Goal: Transaction & Acquisition: Obtain resource

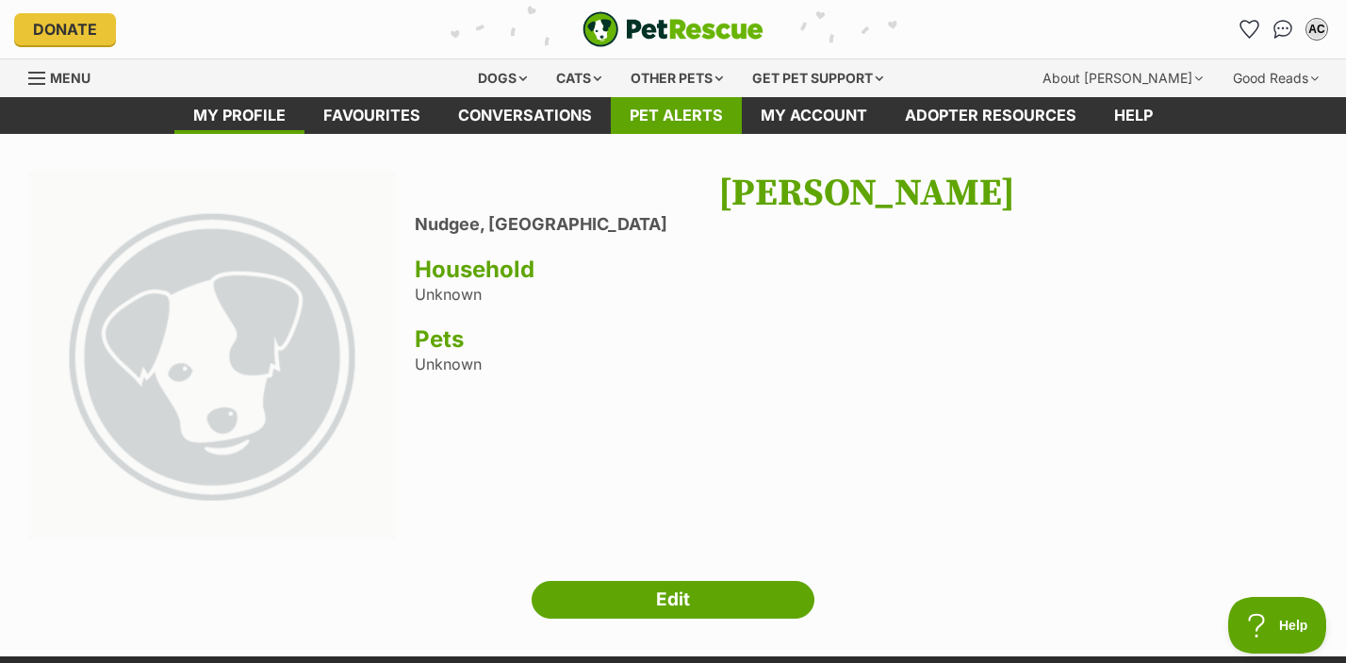
click at [712, 117] on link "Pet alerts" at bounding box center [676, 115] width 131 height 37
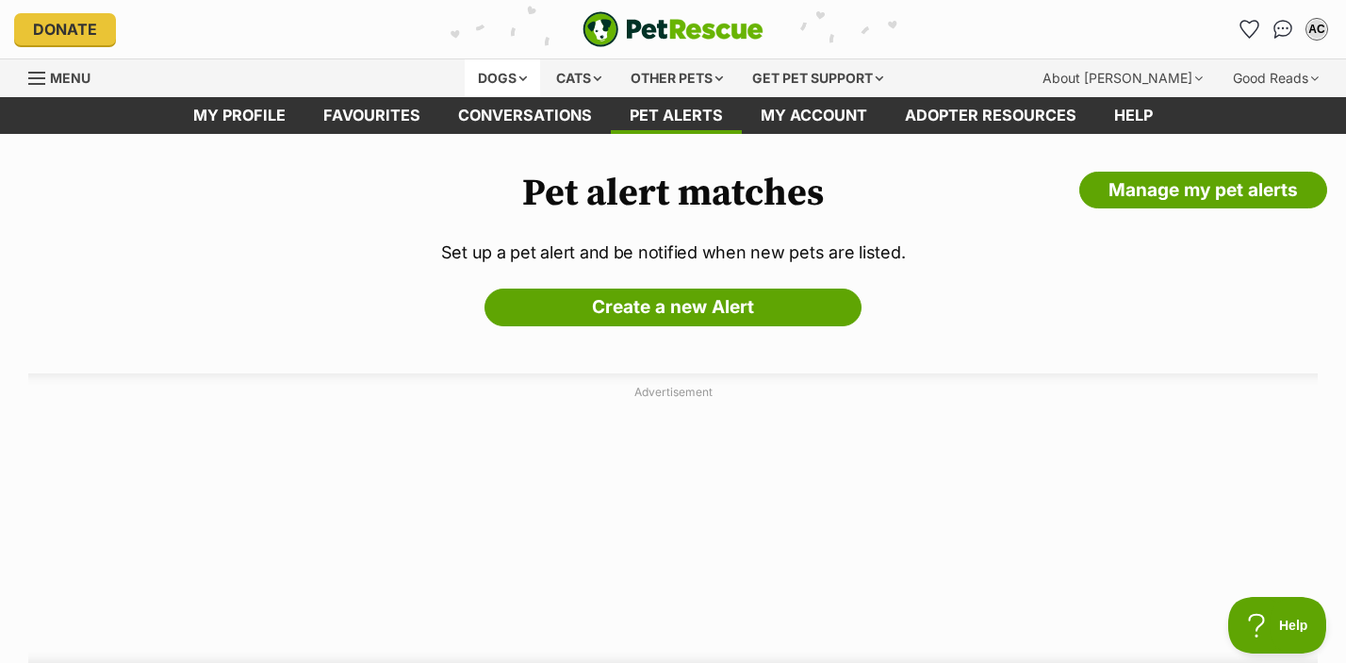
click at [510, 81] on div "Dogs" at bounding box center [502, 78] width 75 height 38
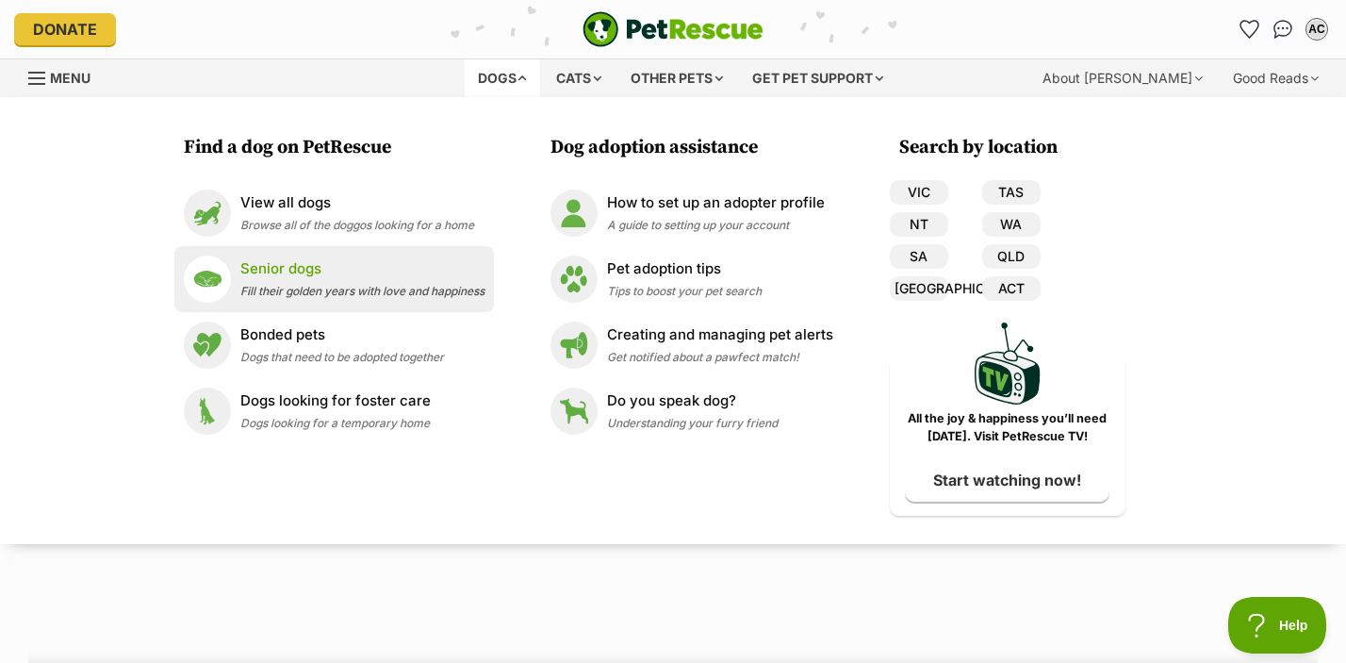
click at [293, 274] on p "Senior dogs" at bounding box center [362, 269] width 244 height 22
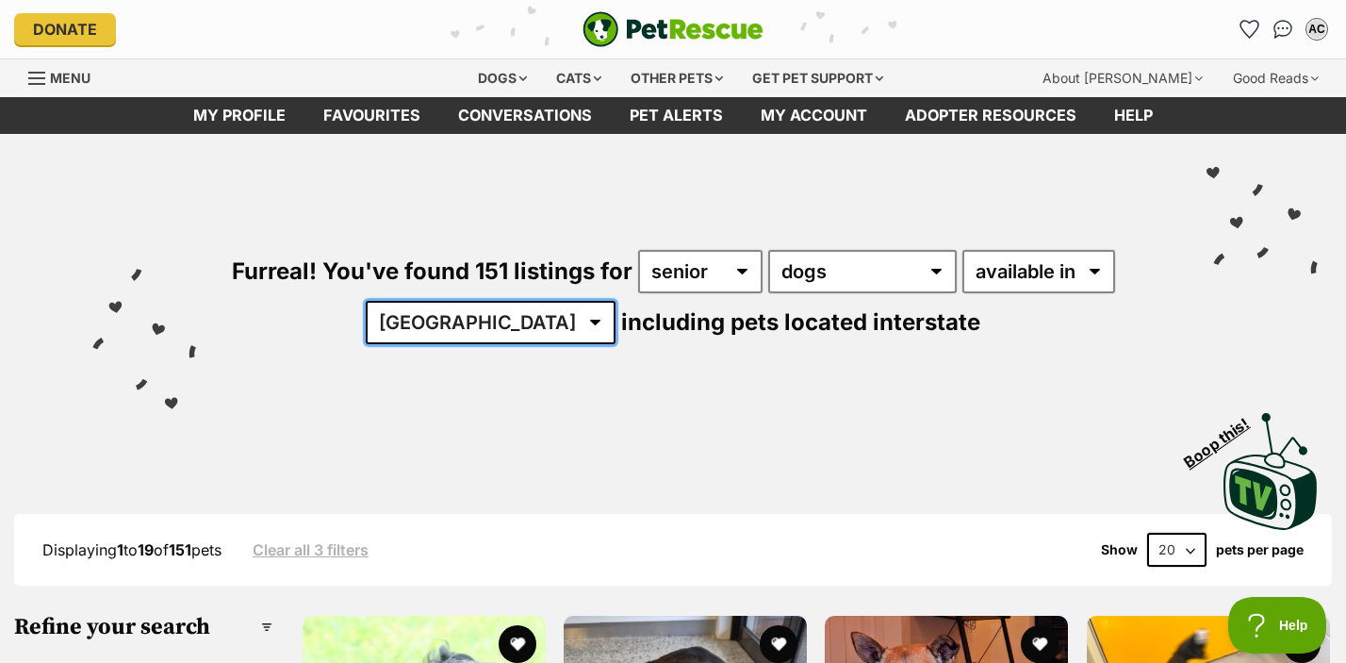
click at [538, 320] on select "Australia ACT NSW NT QLD SA TAS VIC WA" at bounding box center [491, 322] width 250 height 43
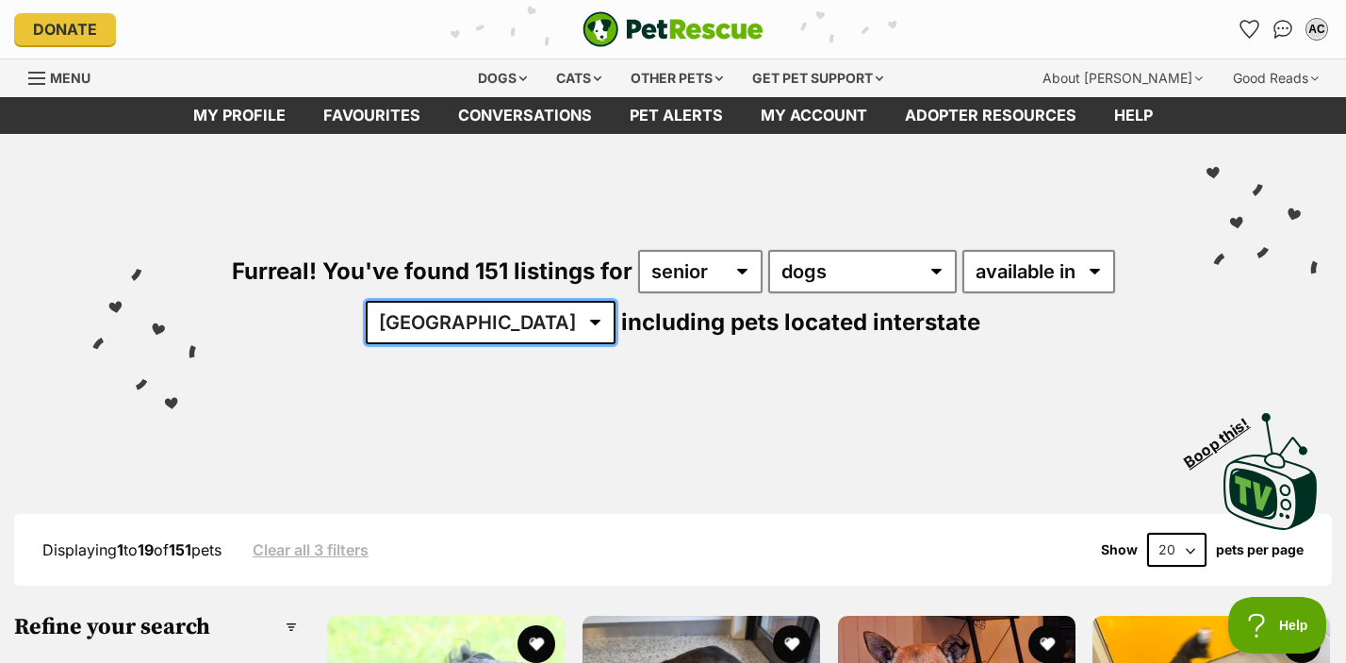
select select "QLD"
click at [424, 301] on select "Australia ACT NSW NT QLD SA TAS VIC WA" at bounding box center [491, 322] width 250 height 43
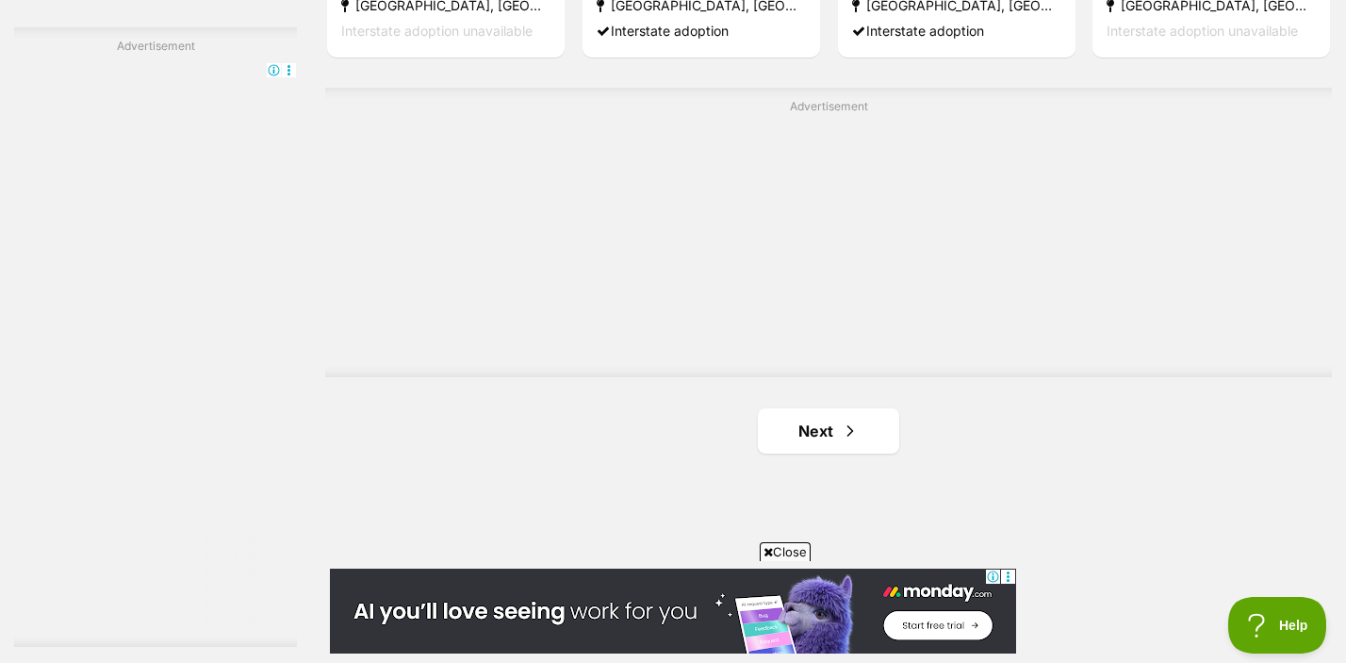
scroll to position [3298, 0]
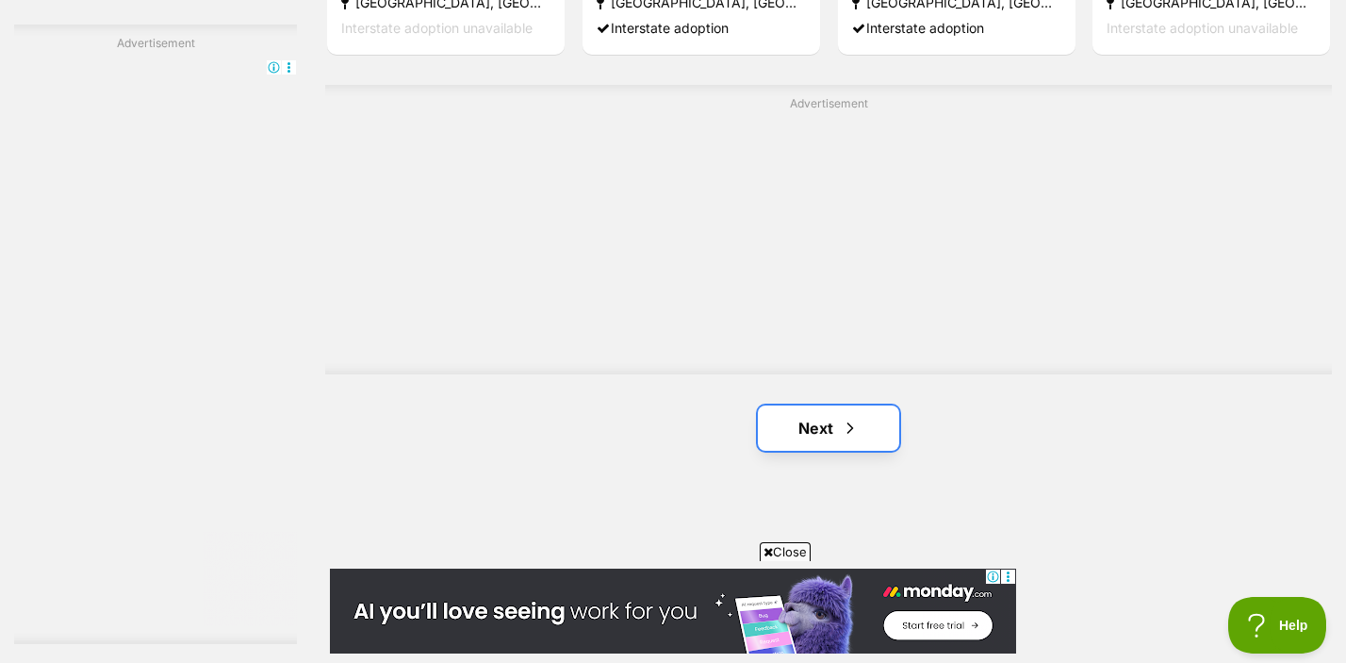
click at [854, 430] on span "Next page" at bounding box center [850, 428] width 19 height 23
